Goal: Task Accomplishment & Management: Complete application form

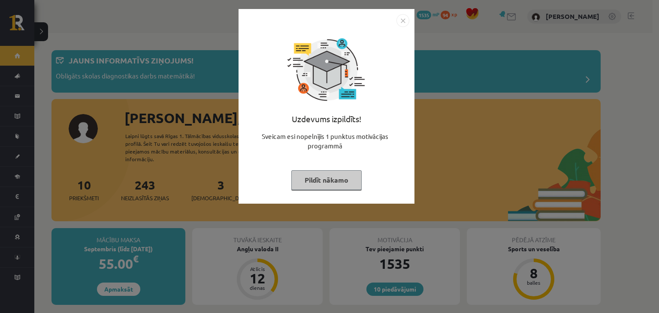
click at [322, 178] on button "Pildīt nākamo" at bounding box center [326, 180] width 70 height 20
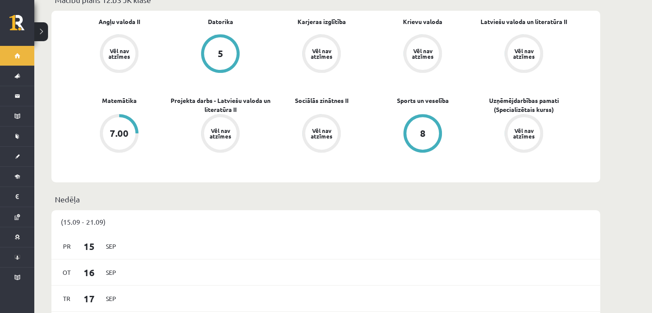
scroll to position [331, 0]
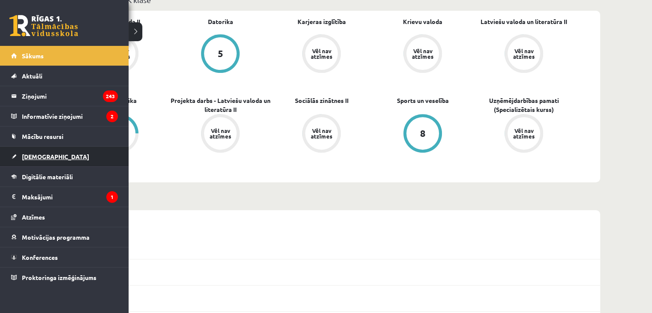
click at [15, 157] on link "[DEMOGRAPHIC_DATA]" at bounding box center [64, 157] width 107 height 20
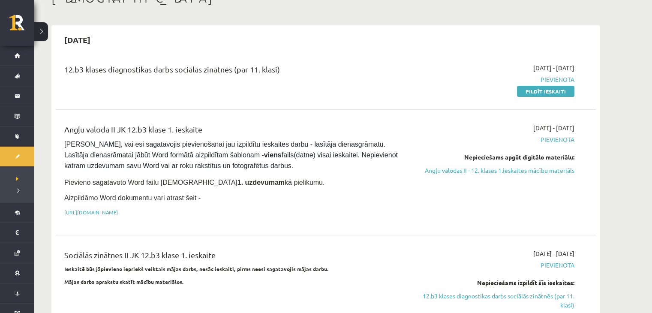
scroll to position [58, 0]
click at [441, 174] on link "Angļu valodas II - 12. klases 1.ieskaites mācību materiāls" at bounding box center [494, 171] width 162 height 9
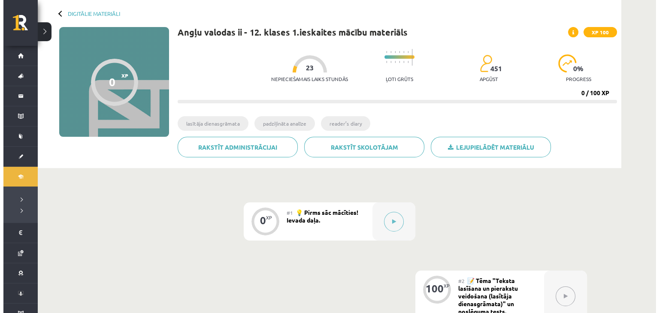
scroll to position [33, 0]
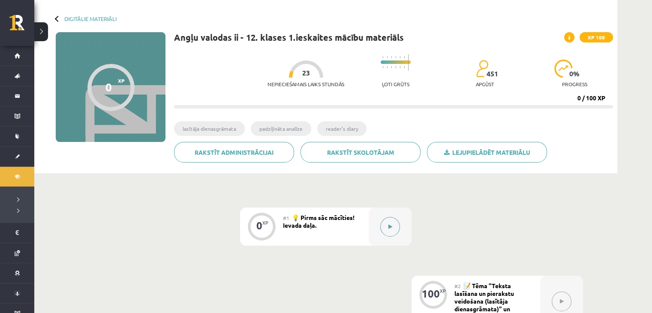
click at [394, 228] on button at bounding box center [390, 227] width 20 height 20
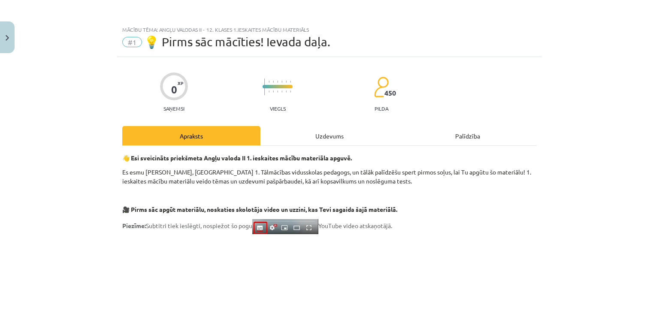
click at [350, 140] on div "Uzdevums" at bounding box center [329, 135] width 138 height 19
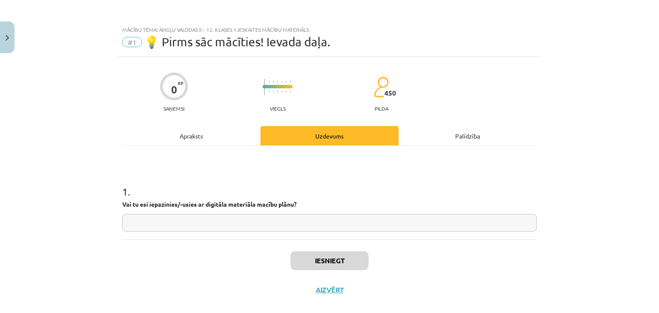
scroll to position [12, 0]
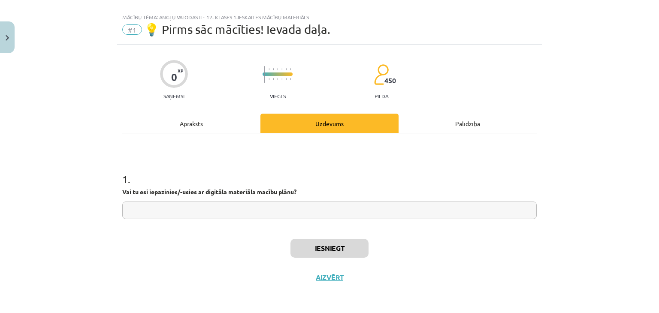
click at [332, 215] on input "text" at bounding box center [329, 211] width 414 height 18
type input "*********"
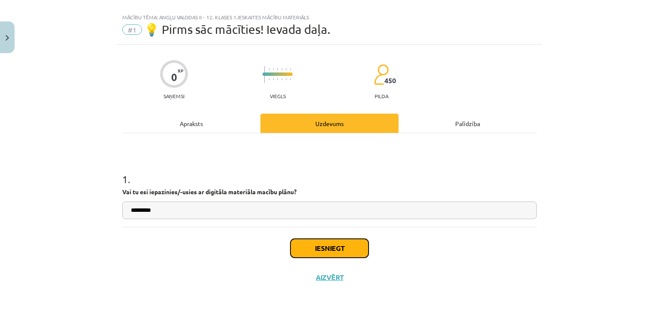
click at [338, 251] on button "Iesniegt" at bounding box center [329, 248] width 78 height 19
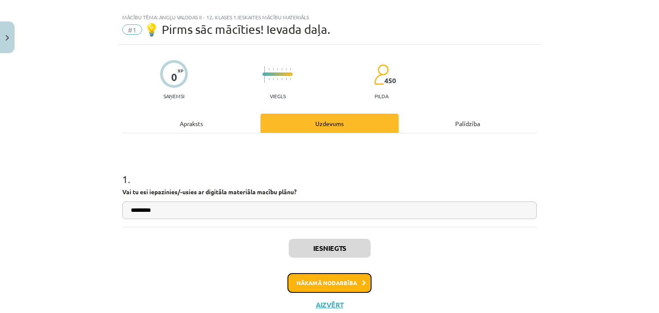
click at [346, 285] on button "Nākamā nodarbība" at bounding box center [329, 283] width 84 height 20
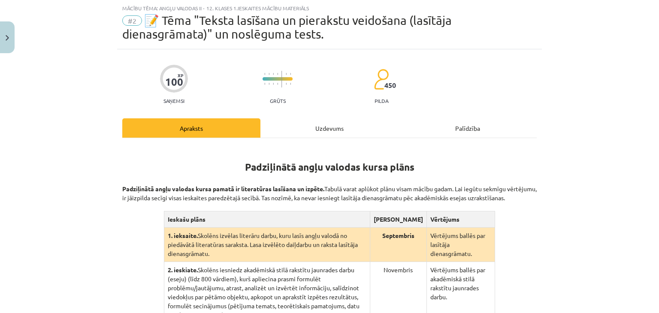
click at [316, 130] on div "Uzdevums" at bounding box center [329, 127] width 138 height 19
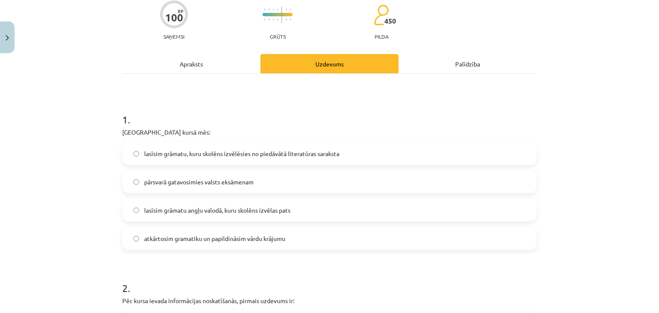
scroll to position [85, 0]
click at [194, 62] on div "Apraksts" at bounding box center [191, 63] width 138 height 19
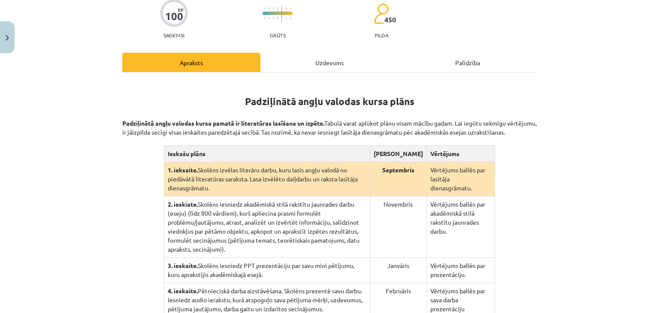
scroll to position [88, 0]
click at [341, 50] on div "100 XP Saņemsi Grūts 450 pilda Apraksts Uzdevums Palīdzība Padziļinātā angļu va…" at bounding box center [329, 209] width 425 height 453
click at [341, 63] on div "Uzdevums" at bounding box center [329, 61] width 138 height 19
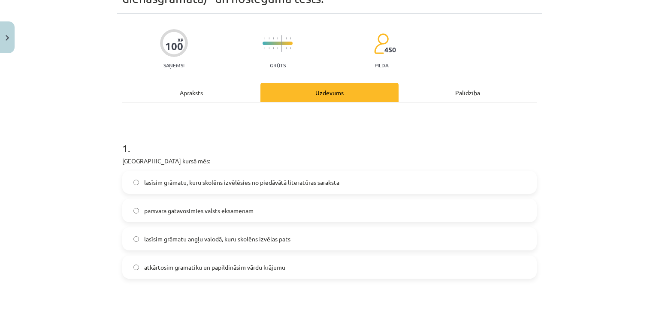
scroll to position [59, 0]
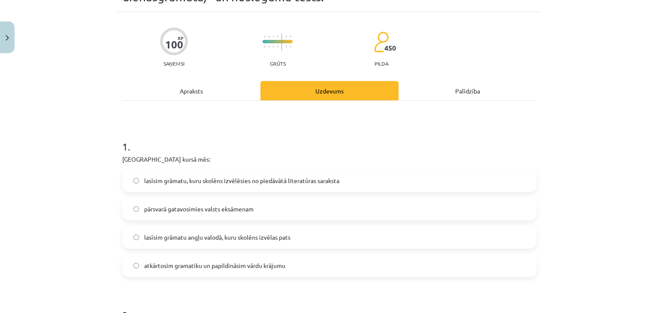
click at [223, 91] on div "Apraksts" at bounding box center [191, 90] width 138 height 19
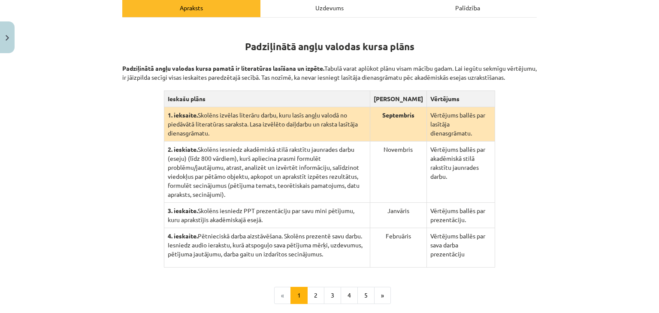
scroll to position [179, 0]
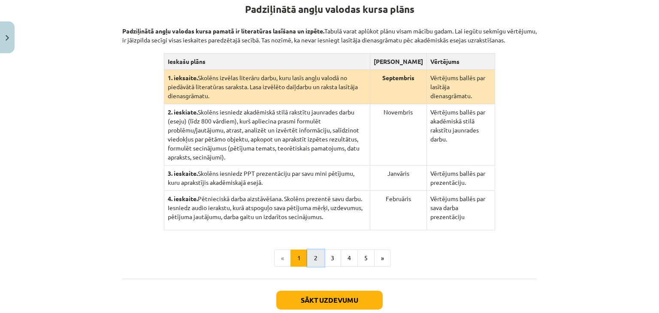
click at [311, 251] on button "2" at bounding box center [315, 258] width 17 height 17
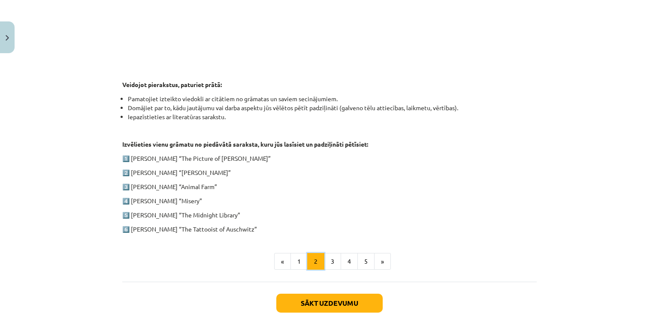
scroll to position [379, 0]
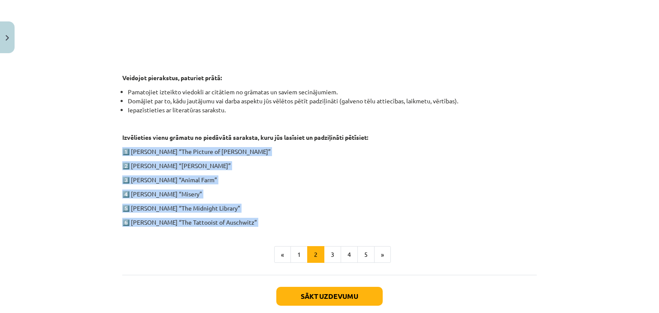
drag, startPoint x: 118, startPoint y: 146, endPoint x: 244, endPoint y: 242, distance: 158.3
click at [244, 242] on div "1. ieskaite angļu valodā Pirmās ieskaites pamatā ir lasītāja dienasgrāmatas vei…" at bounding box center [329, 25] width 414 height 475
copy div "1️⃣ Oscar Wilde “The Picture of Dorian Gray” 2️⃣ Charles Dickens “Oliver Twist”…"
click at [329, 256] on button "3" at bounding box center [332, 254] width 17 height 17
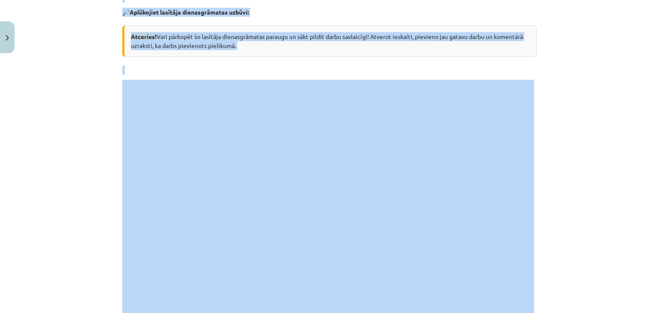
scroll to position [167, 0]
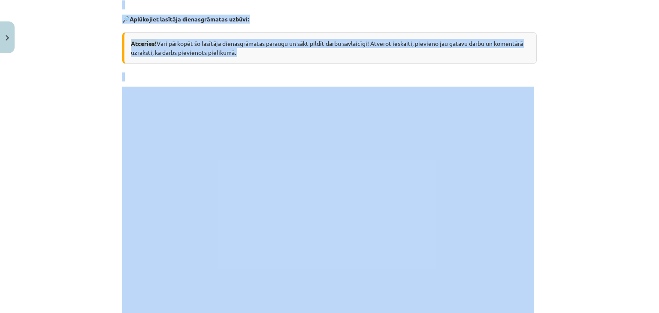
click at [540, 69] on div "Mācību tēma: Angļu valodas ii - 12. klases 1.ieskaites mācību materiāls #2 📝 Tē…" at bounding box center [329, 156] width 659 height 313
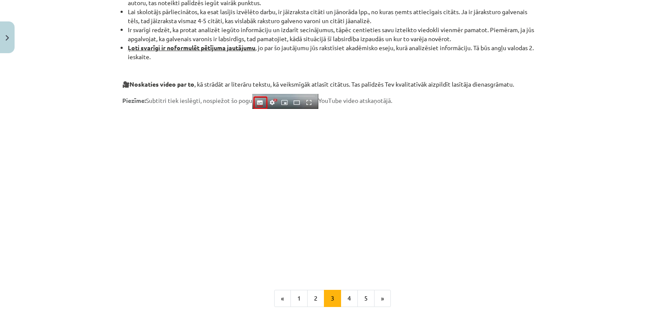
scroll to position [626, 0]
click at [341, 300] on button "4" at bounding box center [349, 297] width 17 height 17
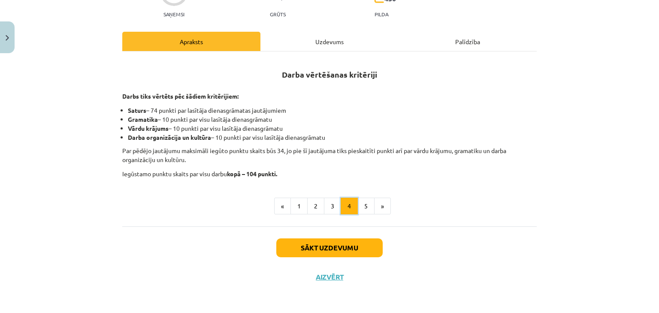
scroll to position [108, 0]
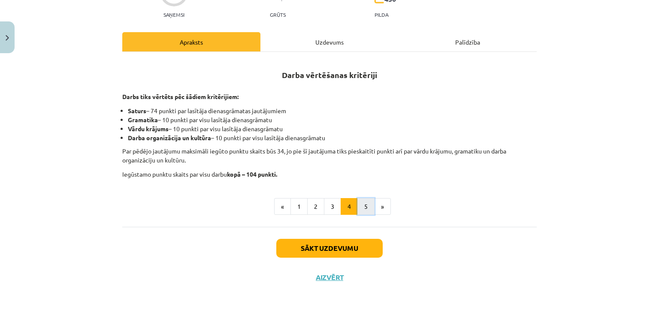
click at [357, 210] on button "5" at bounding box center [365, 206] width 17 height 17
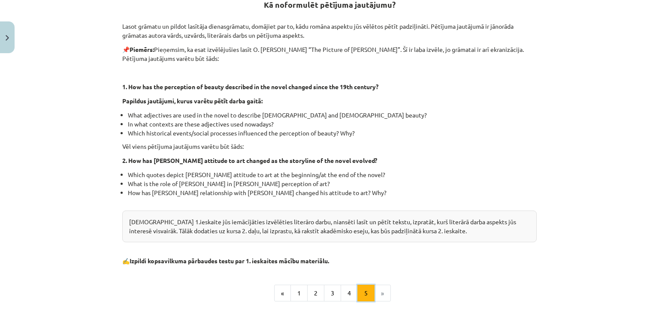
scroll to position [178, 0]
click at [375, 293] on li "»" at bounding box center [382, 292] width 16 height 17
click at [295, 295] on button "1" at bounding box center [298, 292] width 17 height 17
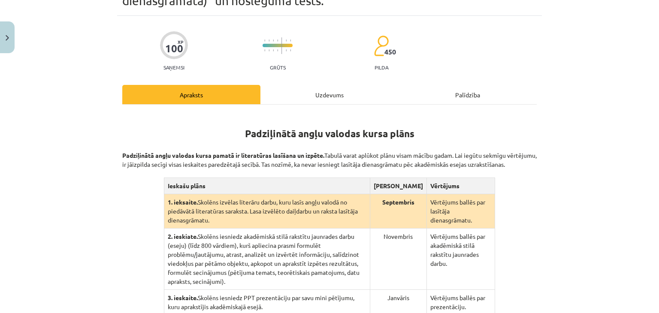
scroll to position [54, 0]
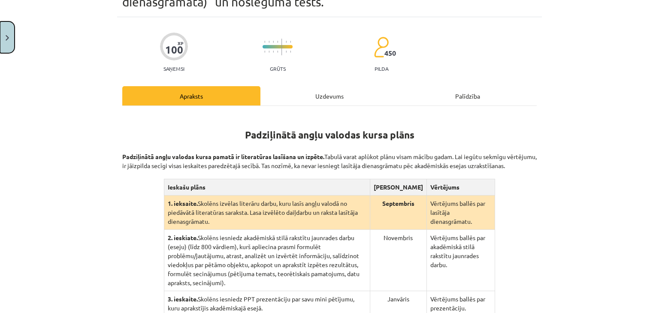
click at [7, 36] on img "Close" at bounding box center [7, 38] width 3 height 6
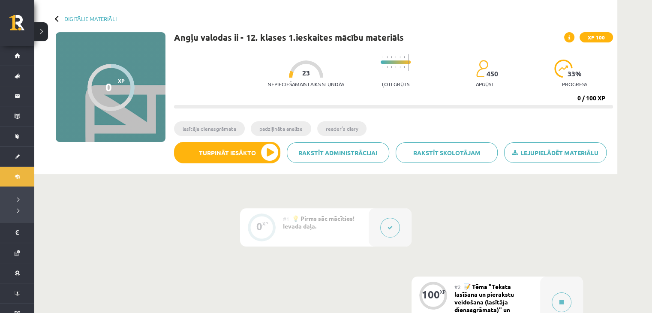
click at [394, 221] on button at bounding box center [390, 228] width 20 height 20
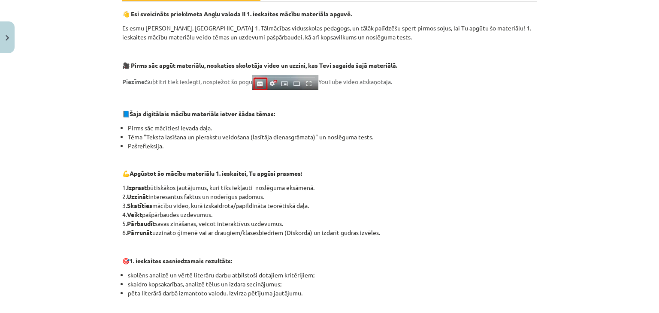
scroll to position [0, 0]
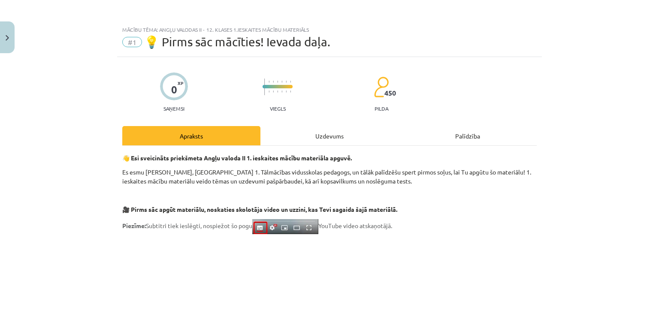
click at [327, 139] on div "Uzdevums" at bounding box center [329, 135] width 138 height 19
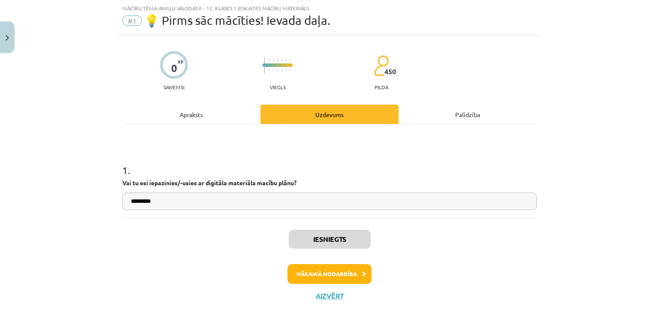
click at [225, 115] on div "Apraksts" at bounding box center [191, 114] width 138 height 19
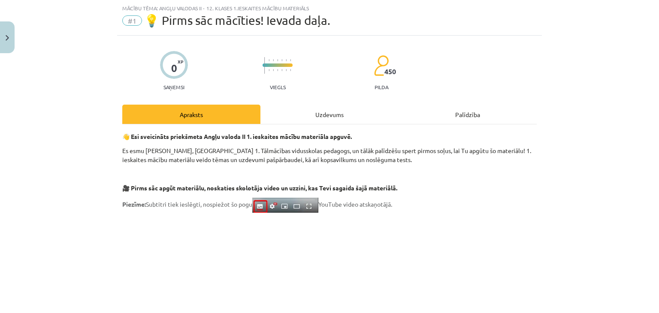
click at [330, 113] on div "Uzdevums" at bounding box center [329, 114] width 138 height 19
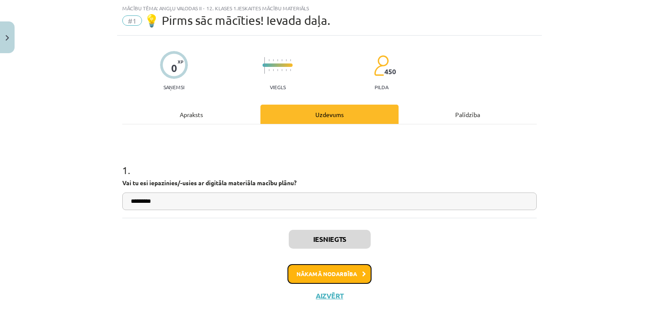
click at [310, 271] on button "Nākamā nodarbība" at bounding box center [329, 274] width 84 height 20
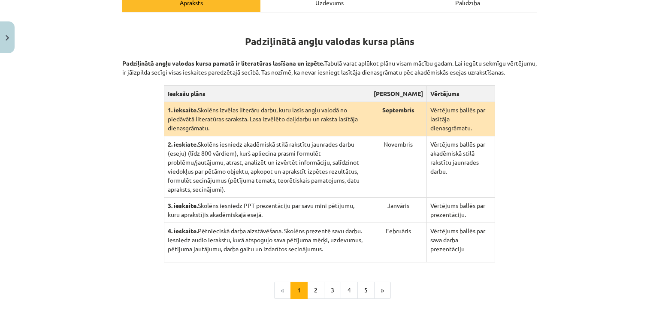
scroll to position [211, 0]
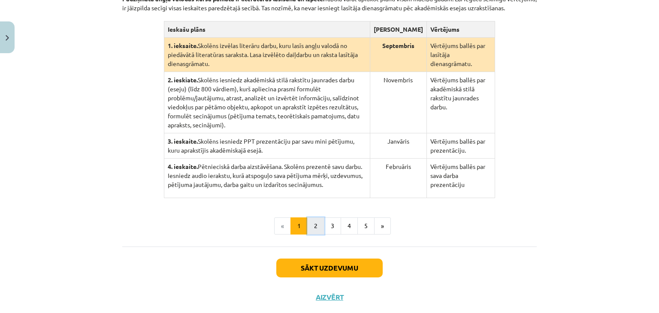
click at [311, 217] on button "2" at bounding box center [315, 225] width 17 height 17
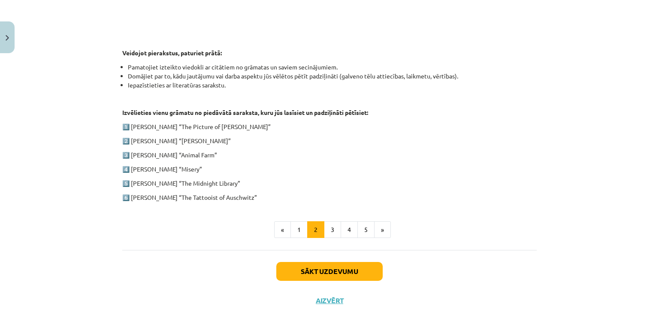
scroll to position [405, 0]
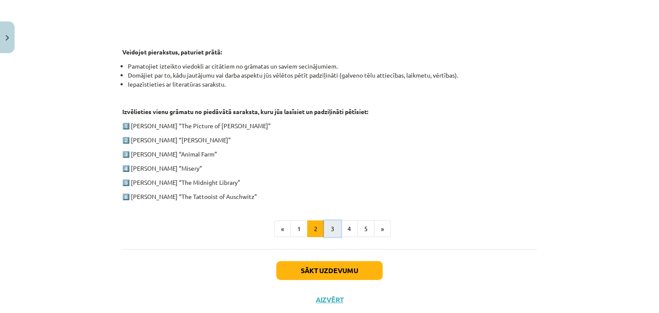
click at [325, 227] on button "3" at bounding box center [332, 228] width 17 height 17
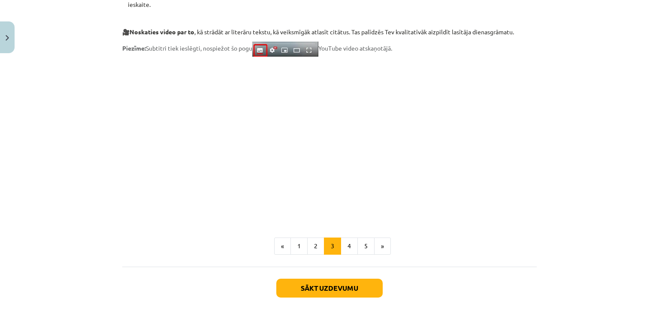
scroll to position [678, 0]
click at [343, 248] on button "4" at bounding box center [349, 245] width 17 height 17
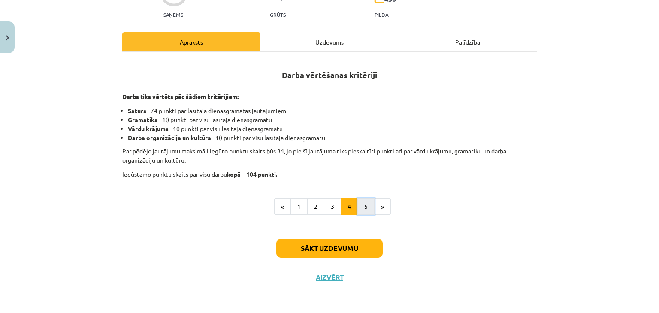
click at [358, 207] on button "5" at bounding box center [365, 206] width 17 height 17
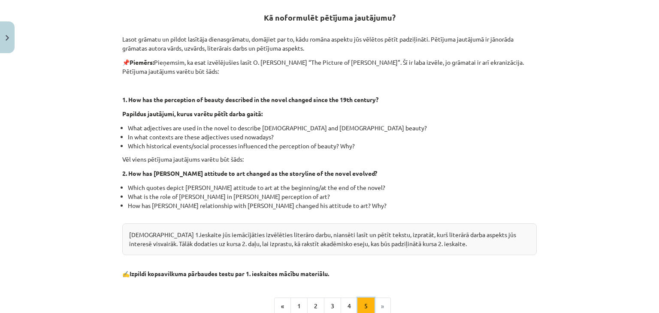
scroll to position [0, 0]
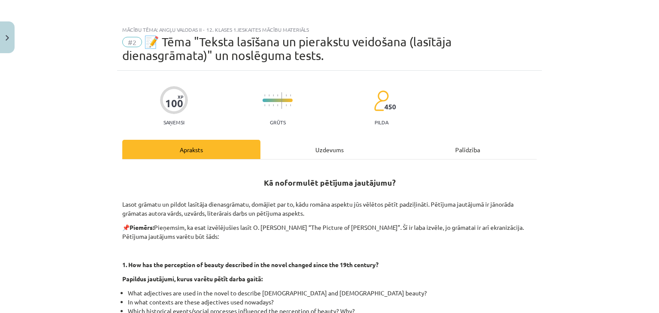
click at [327, 158] on div "Uzdevums" at bounding box center [329, 149] width 138 height 19
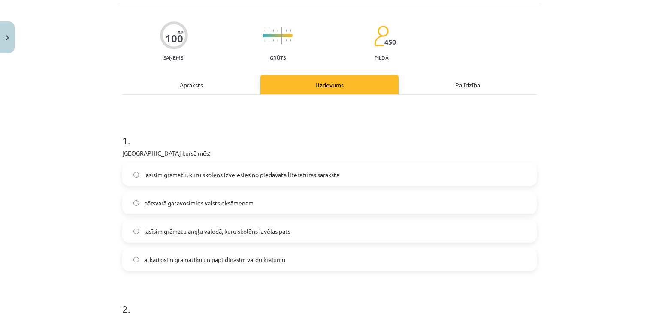
scroll to position [68, 0]
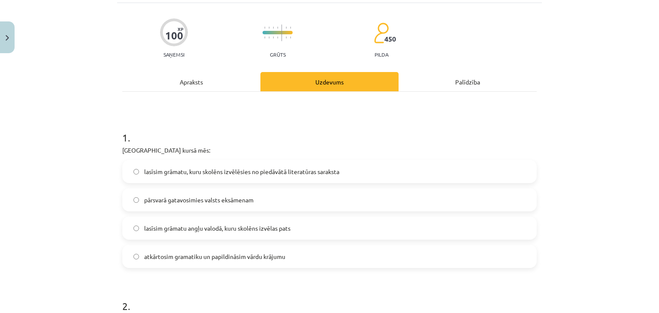
click at [329, 177] on label "lasīsim grāmatu, kuru skolēns izvēlēsies no piedāvātā literatūras saraksta" at bounding box center [329, 171] width 413 height 21
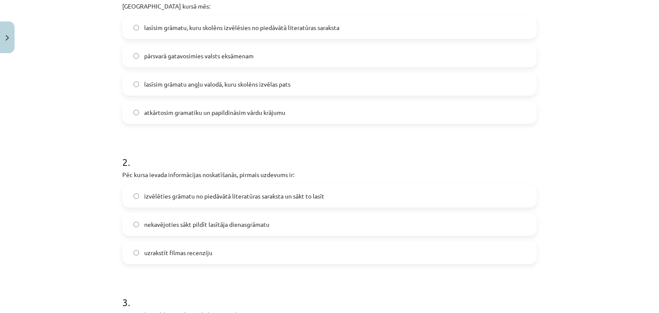
scroll to position [214, 0]
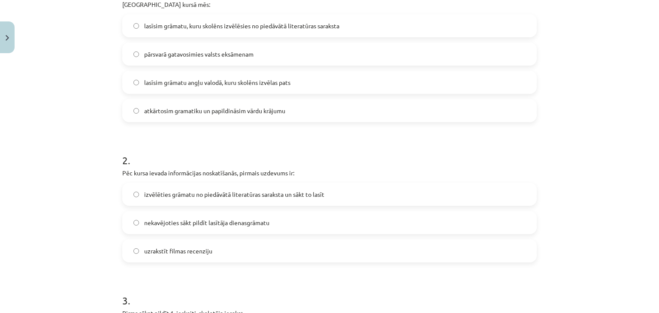
click at [427, 198] on label "izvēlēties grāmatu no piedāvātā literatūras saraksta un sākt to lasīt" at bounding box center [329, 194] width 413 height 21
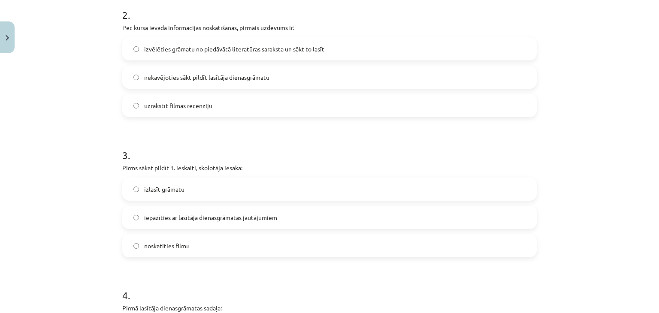
scroll to position [359, 0]
click at [417, 217] on label "iepazīties ar lasītāja dienasgrāmatas jautājumiem" at bounding box center [329, 217] width 413 height 21
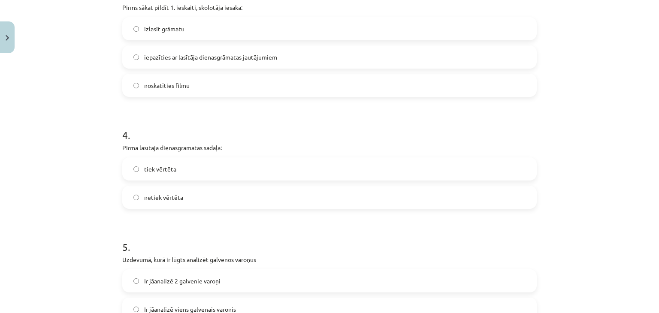
scroll to position [519, 0]
click at [321, 167] on label "tiek vērtēta" at bounding box center [329, 168] width 413 height 21
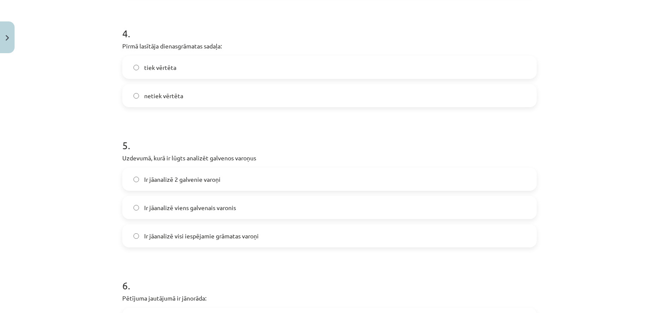
scroll to position [623, 0]
click at [326, 182] on label "Ir jāanalizē 2 galvenie varoņi" at bounding box center [329, 177] width 413 height 21
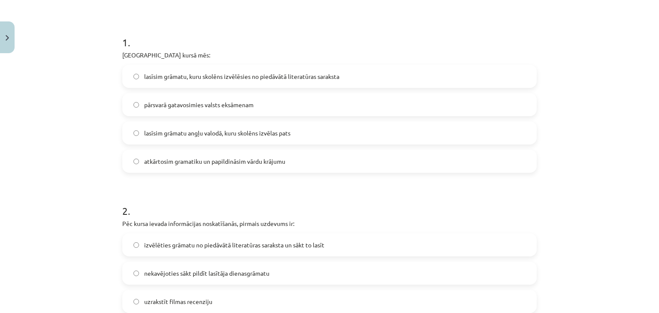
scroll to position [0, 0]
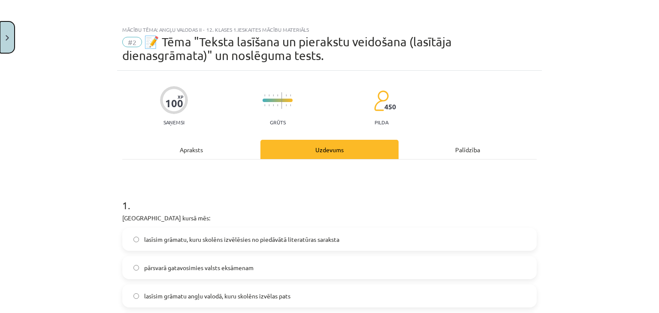
click at [7, 38] on img "Close" at bounding box center [7, 38] width 3 height 6
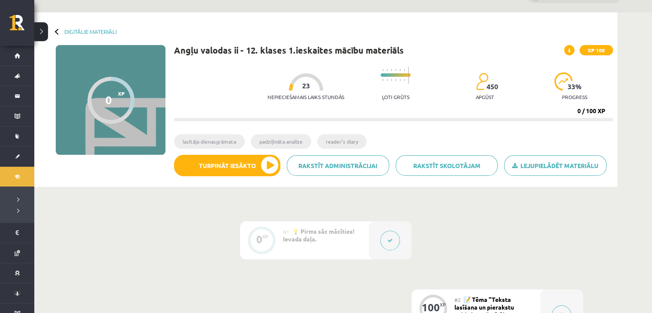
click at [388, 242] on icon at bounding box center [390, 240] width 5 height 5
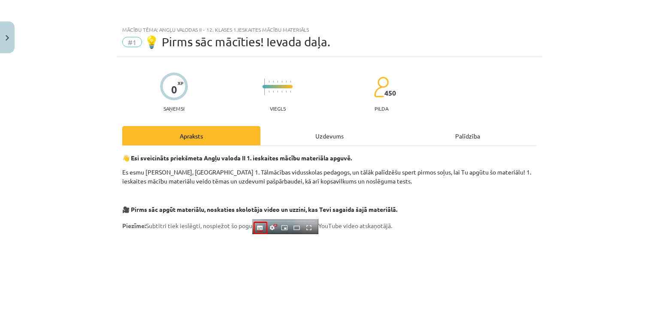
click at [328, 142] on div "Uzdevums" at bounding box center [329, 135] width 138 height 19
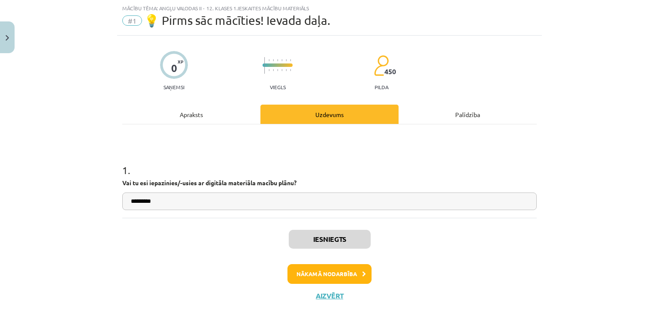
scroll to position [39, 0]
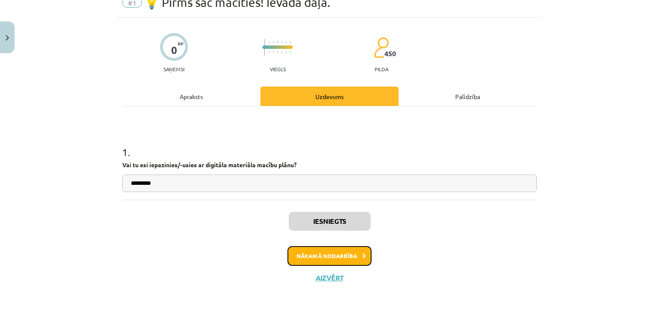
click at [303, 260] on button "Nākamā nodarbība" at bounding box center [329, 256] width 84 height 20
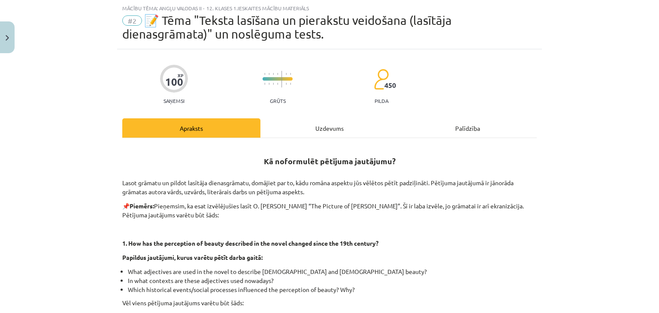
click at [293, 131] on div "Uzdevums" at bounding box center [329, 127] width 138 height 19
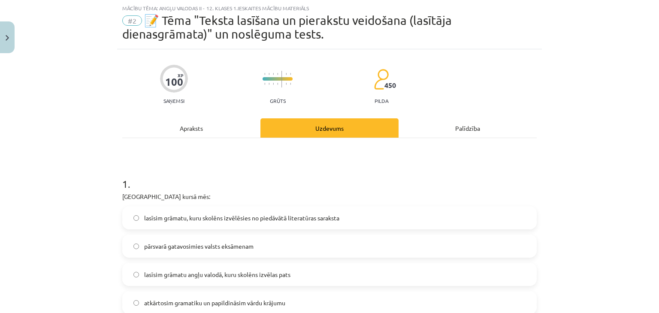
click at [209, 126] on div "Apraksts" at bounding box center [191, 127] width 138 height 19
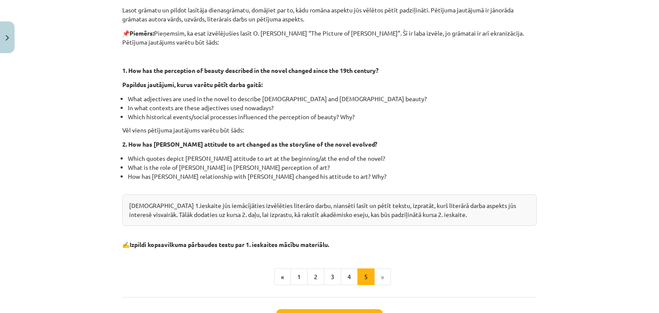
scroll to position [194, 0]
click at [350, 274] on button "4" at bounding box center [349, 277] width 17 height 17
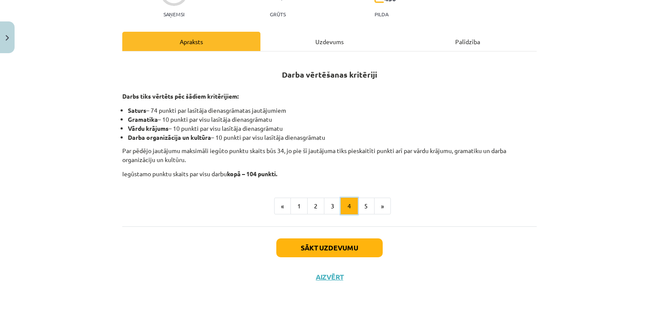
scroll to position [108, 0]
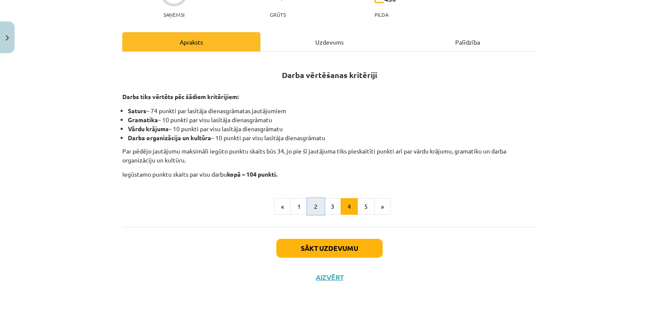
click at [311, 205] on button "2" at bounding box center [315, 206] width 17 height 17
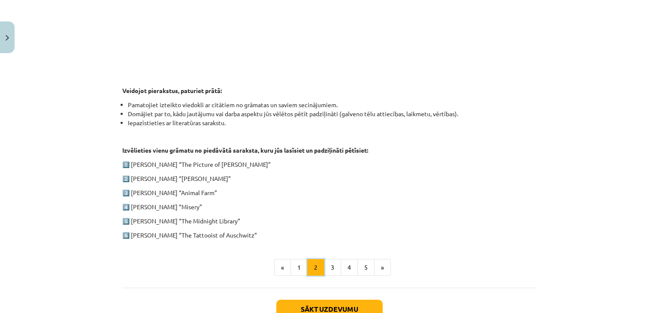
scroll to position [427, 0]
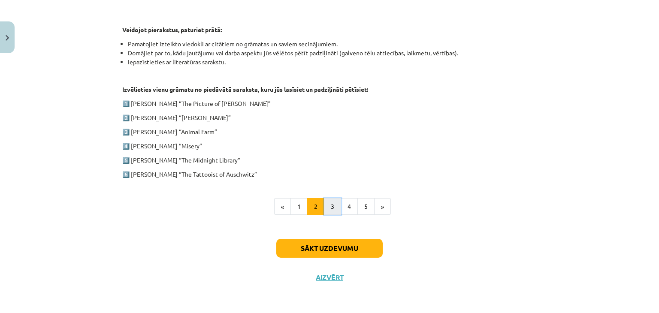
click at [333, 205] on button "3" at bounding box center [332, 206] width 17 height 17
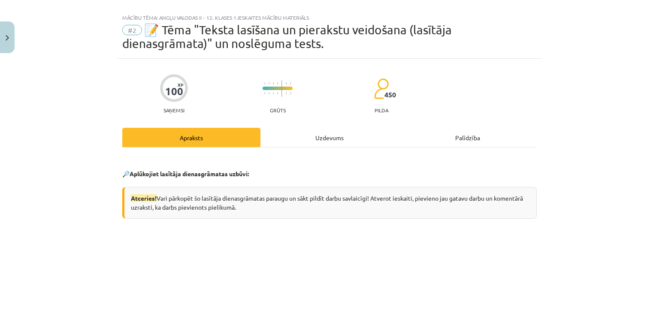
scroll to position [0, 0]
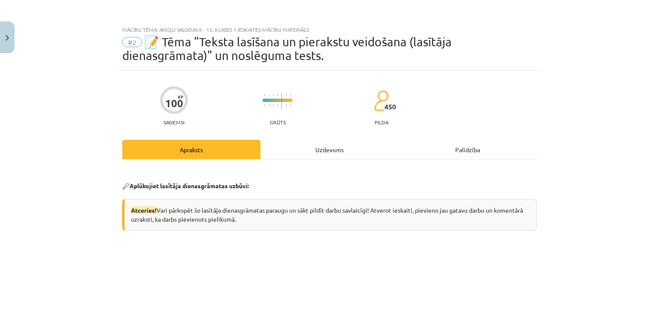
click at [336, 147] on div "Uzdevums" at bounding box center [329, 149] width 138 height 19
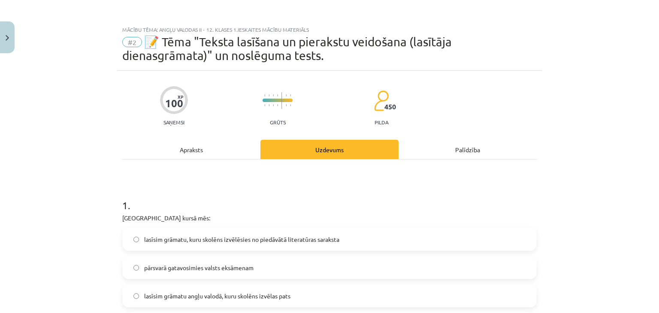
scroll to position [21, 0]
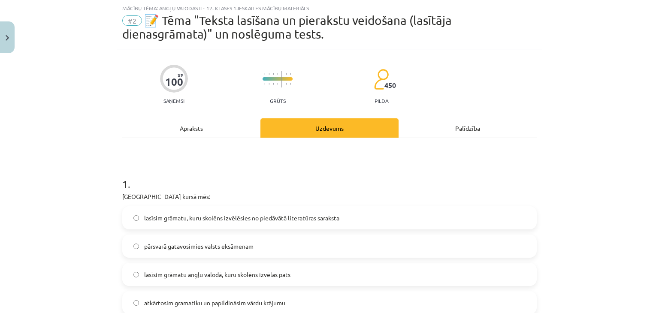
click at [340, 218] on label "lasīsim grāmatu, kuru skolēns izvēlēsies no piedāvātā literatūras saraksta" at bounding box center [329, 217] width 413 height 21
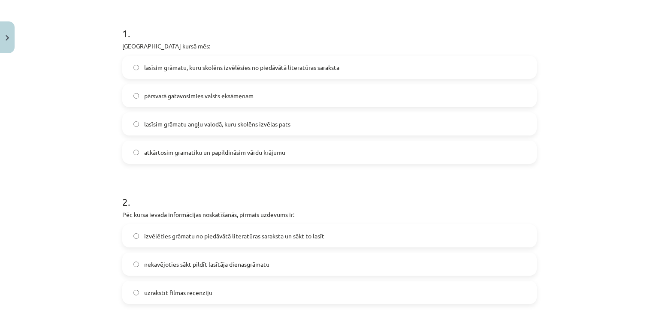
scroll to position [172, 0]
click at [347, 232] on label "izvēlēties grāmatu no piedāvātā literatūras saraksta un sākt to lasīt" at bounding box center [329, 235] width 413 height 21
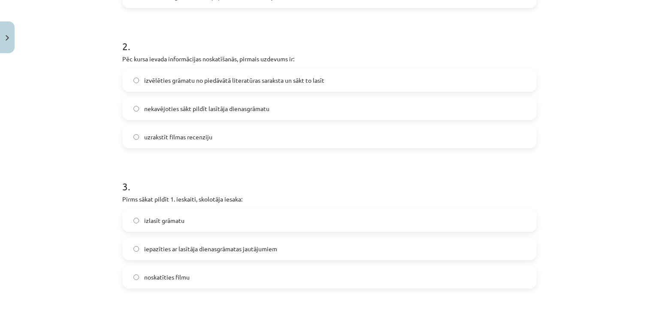
scroll to position [327, 0]
click at [350, 246] on label "iepazīties ar lasītāja dienasgrāmatas jautājumiem" at bounding box center [329, 249] width 413 height 21
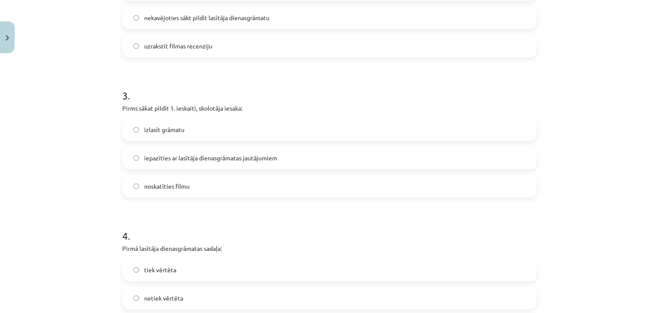
scroll to position [449, 0]
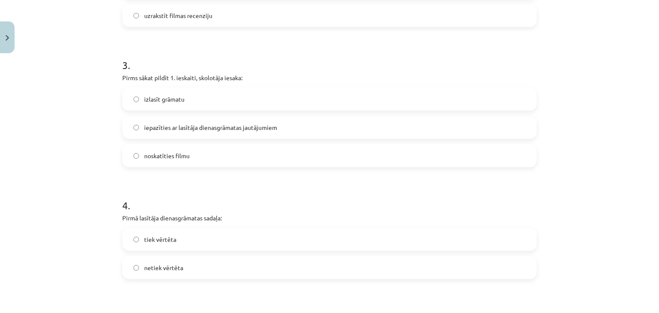
click at [350, 246] on label "tiek vērtēta" at bounding box center [329, 239] width 413 height 21
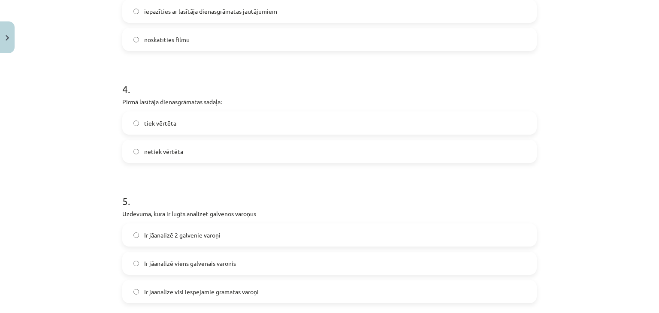
scroll to position [566, 0]
click at [345, 234] on label "Ir jāanalizē 2 galvenie varoņi" at bounding box center [329, 233] width 413 height 21
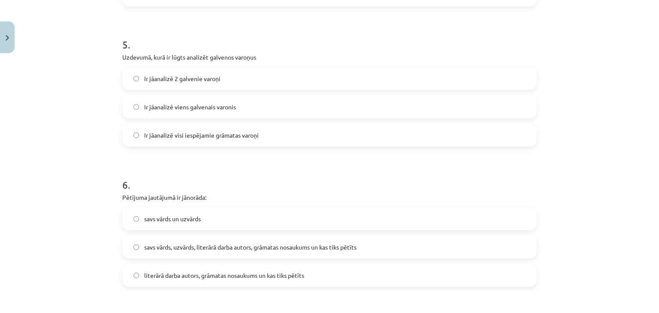
scroll to position [721, 0]
click at [343, 278] on label "literārā darba autors, grāmatas nosaukums un kas tiks pētīts" at bounding box center [329, 275] width 413 height 21
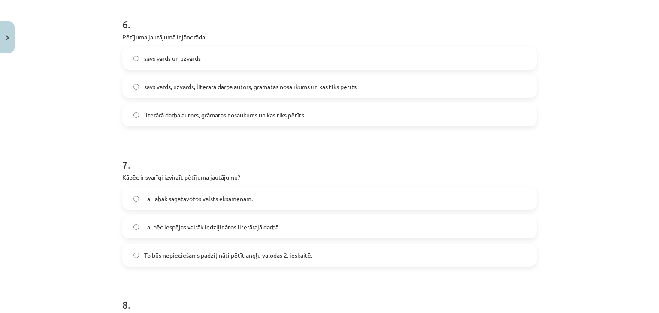
scroll to position [882, 0]
click at [359, 223] on label "Lai pēc iespējas vairāk iedziļinātos literārajā darbā." at bounding box center [329, 227] width 413 height 21
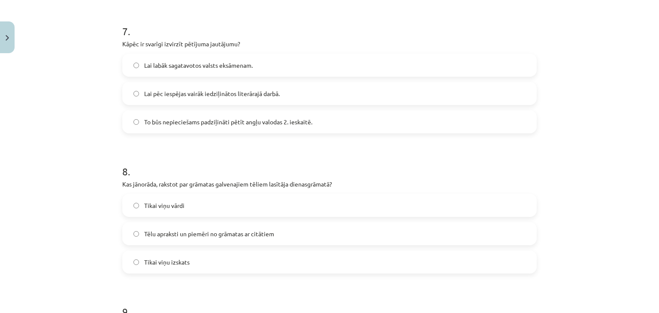
scroll to position [1018, 0]
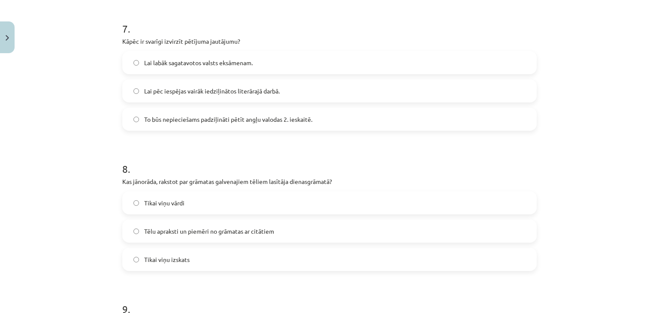
click at [343, 229] on label "Tēlu apraksti un piemēri no grāmatas ar citātiem" at bounding box center [329, 230] width 413 height 21
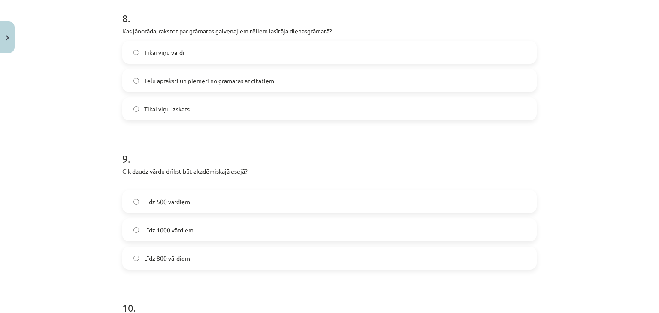
scroll to position [1169, 0]
click at [314, 254] on label "Līdz 800 vārdiem" at bounding box center [329, 257] width 413 height 21
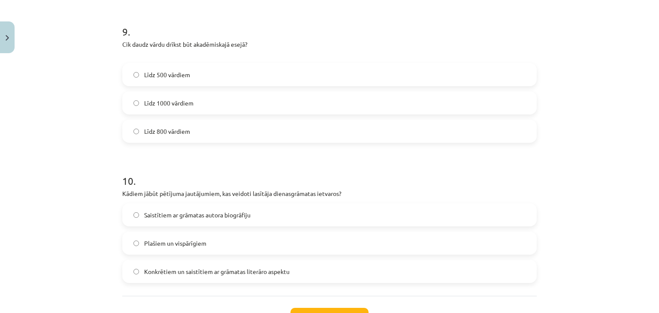
scroll to position [1296, 0]
click at [323, 275] on label "Konkrētiem un saistītiem ar grāmatas literāro aspektu" at bounding box center [329, 271] width 413 height 21
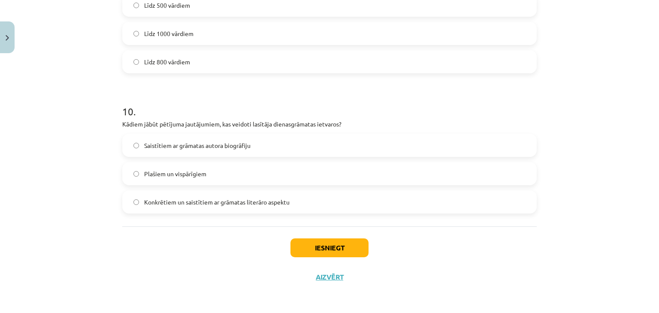
scroll to position [1365, 0]
click at [314, 249] on button "Iesniegt" at bounding box center [329, 247] width 78 height 19
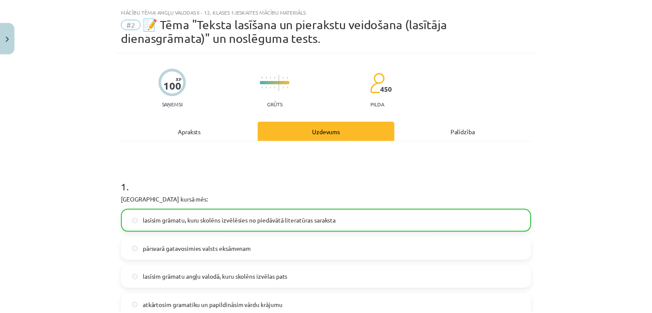
scroll to position [18, 0]
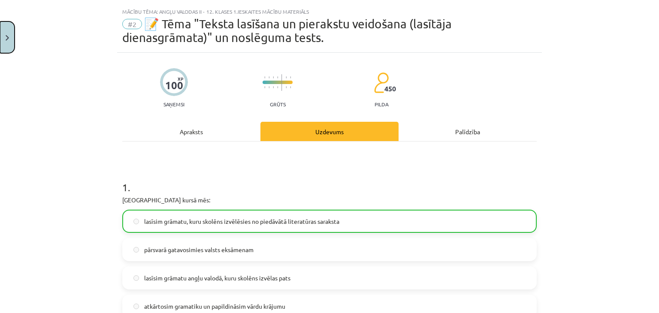
click at [12, 42] on button "Close" at bounding box center [7, 37] width 15 height 32
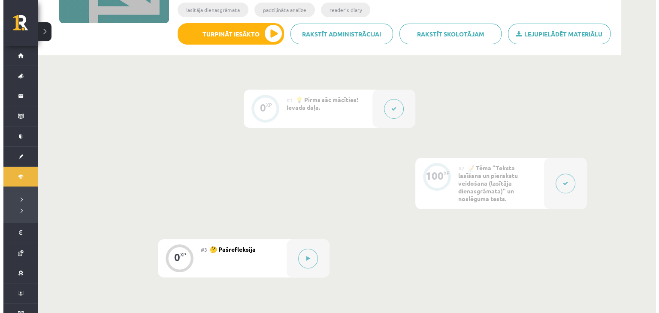
scroll to position [160, 0]
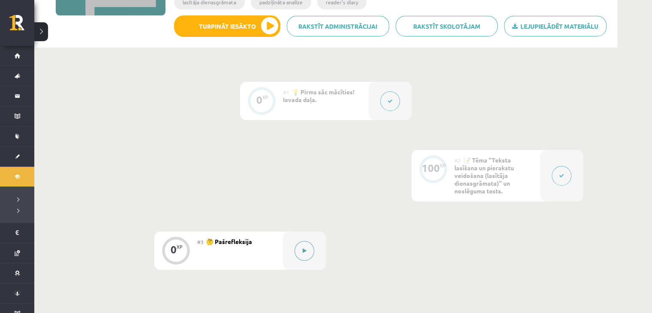
click at [310, 247] on button at bounding box center [305, 251] width 20 height 20
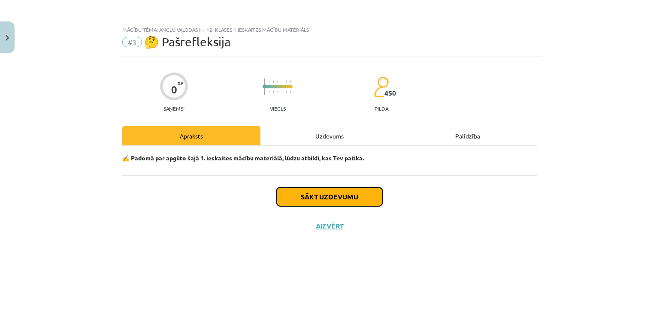
click at [310, 199] on button "Sākt uzdevumu" at bounding box center [329, 196] width 106 height 19
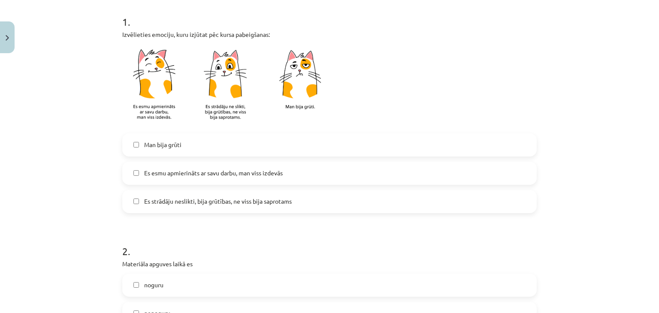
scroll to position [170, 0]
click at [310, 199] on label "Es strādāju neslikti, bija grūtības, ne viss bija saprotams" at bounding box center [329, 201] width 413 height 21
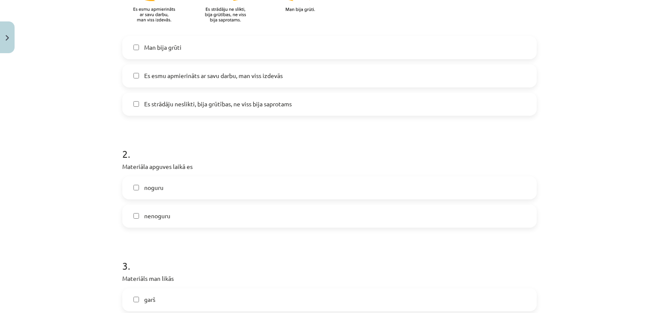
scroll to position [275, 0]
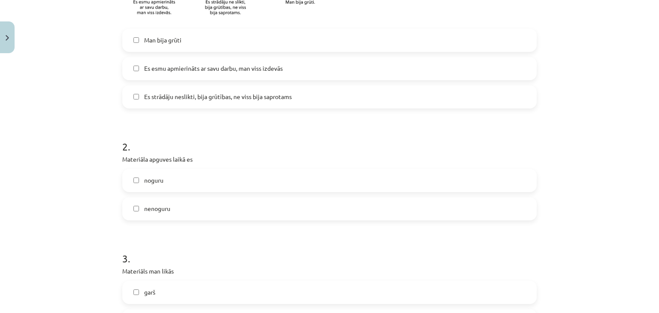
click at [316, 217] on label "nenoguru" at bounding box center [329, 208] width 413 height 21
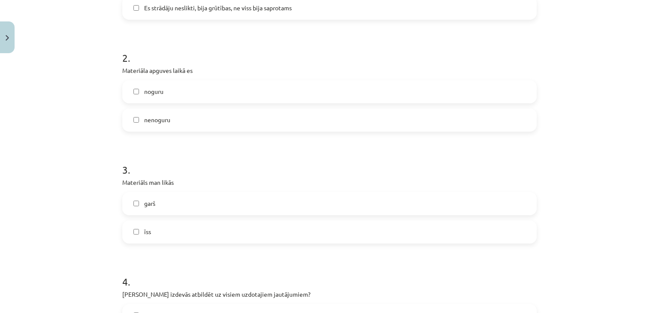
scroll to position [377, 0]
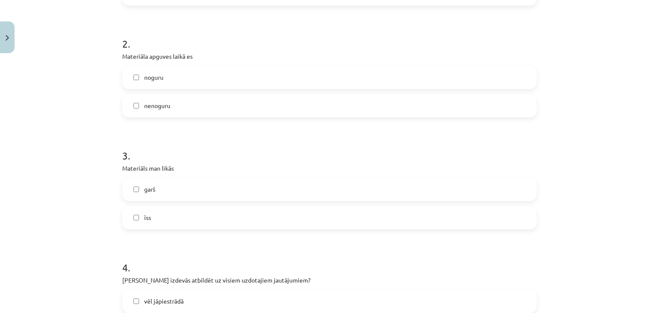
click at [316, 217] on label "īss" at bounding box center [329, 217] width 413 height 21
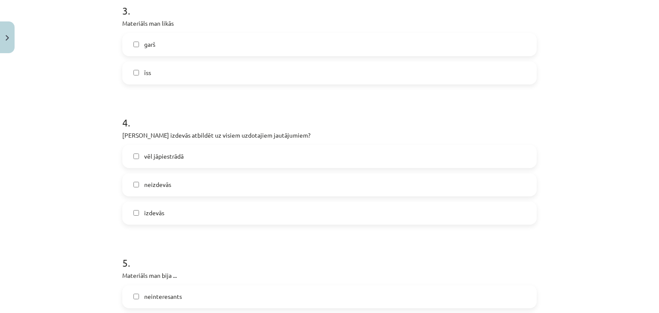
scroll to position [524, 0]
click at [319, 160] on label "vēl jāpiestrādā" at bounding box center [329, 154] width 413 height 21
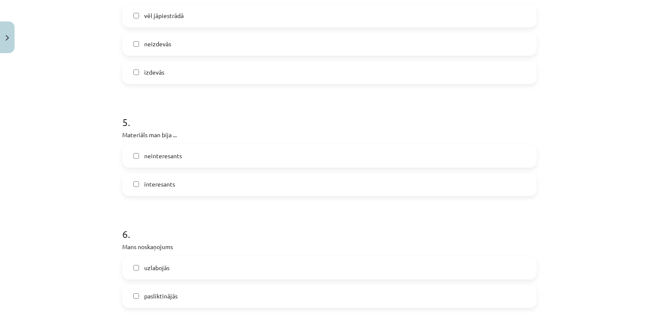
scroll to position [669, 0]
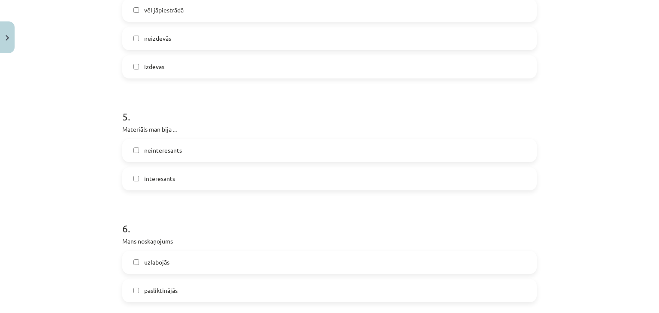
click at [323, 186] on label "interesants" at bounding box center [329, 178] width 413 height 21
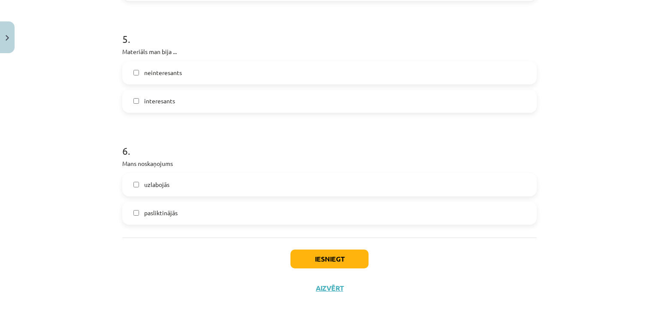
scroll to position [748, 0]
click at [319, 190] on label "uzlabojās" at bounding box center [329, 182] width 413 height 21
click at [338, 260] on button "Iesniegt" at bounding box center [329, 257] width 78 height 19
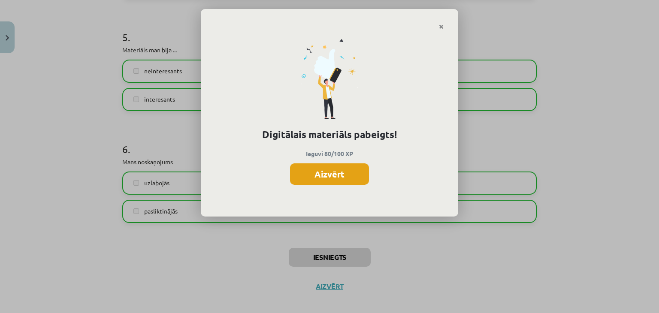
click at [322, 180] on button "Aizvērt" at bounding box center [329, 173] width 79 height 21
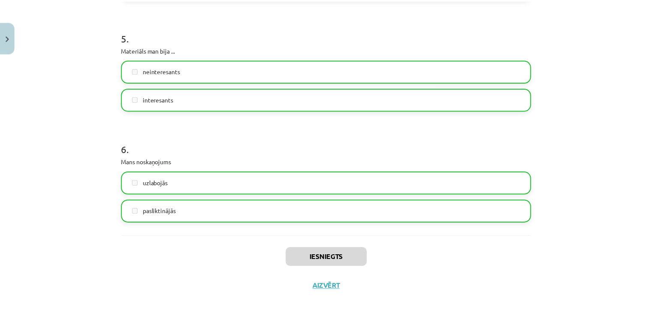
scroll to position [741, 0]
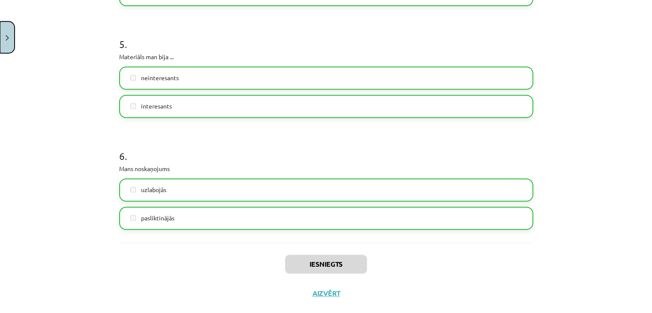
click at [8, 38] on img "Close" at bounding box center [7, 38] width 3 height 6
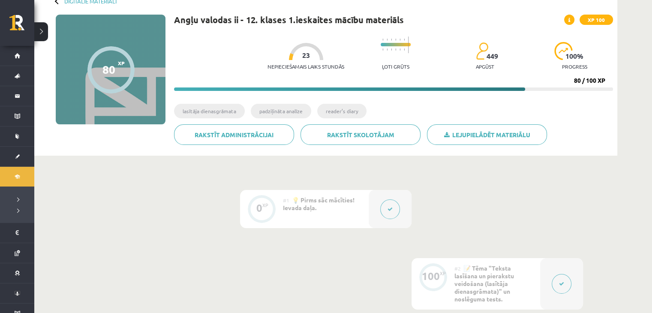
scroll to position [15, 0]
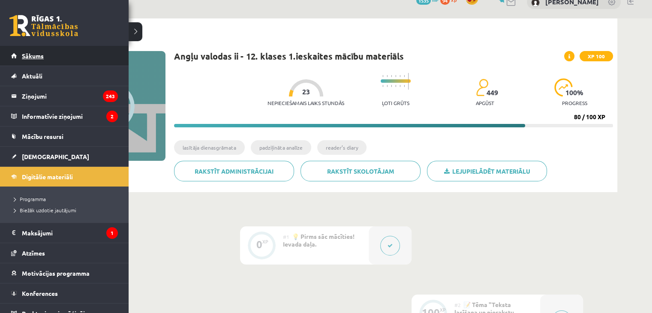
click at [20, 53] on link "Sākums" at bounding box center [64, 56] width 107 height 20
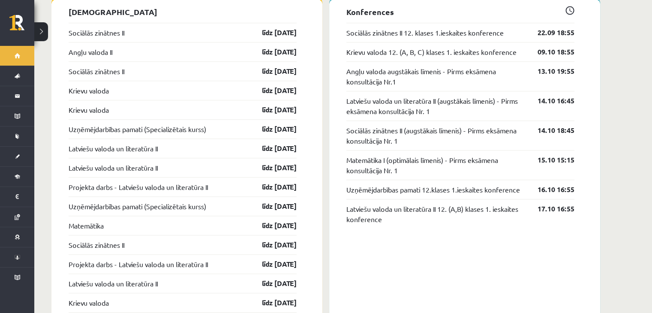
scroll to position [779, 0]
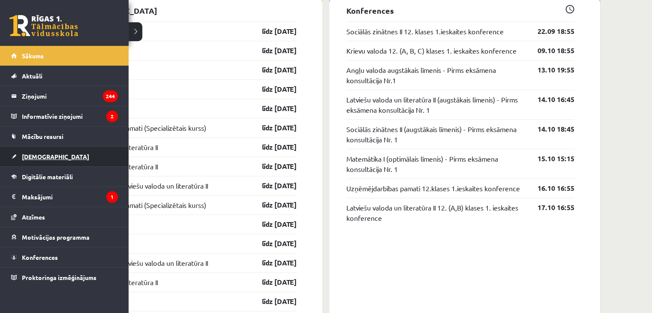
click at [39, 158] on span "[DEMOGRAPHIC_DATA]" at bounding box center [55, 157] width 67 height 8
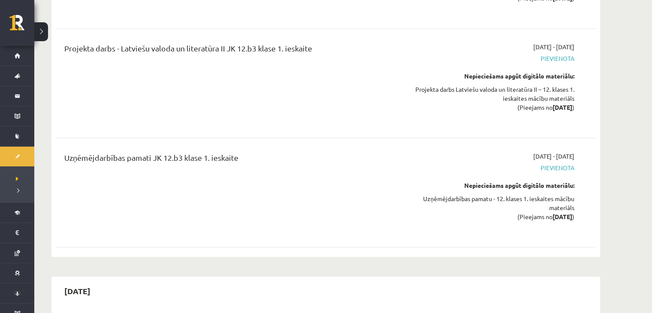
scroll to position [911, 0]
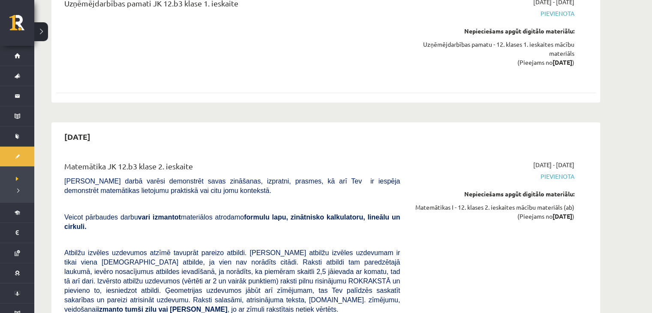
click at [306, 205] on div "Matemātika JK 12.b3 klase 2. ieskaite [PERSON_NAME] darbā varēsi demonstrēt sav…" at bounding box center [232, 305] width 349 height 290
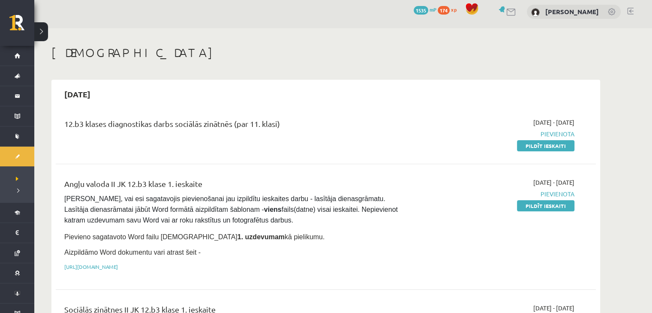
scroll to position [0, 0]
